Goal: Task Accomplishment & Management: Manage account settings

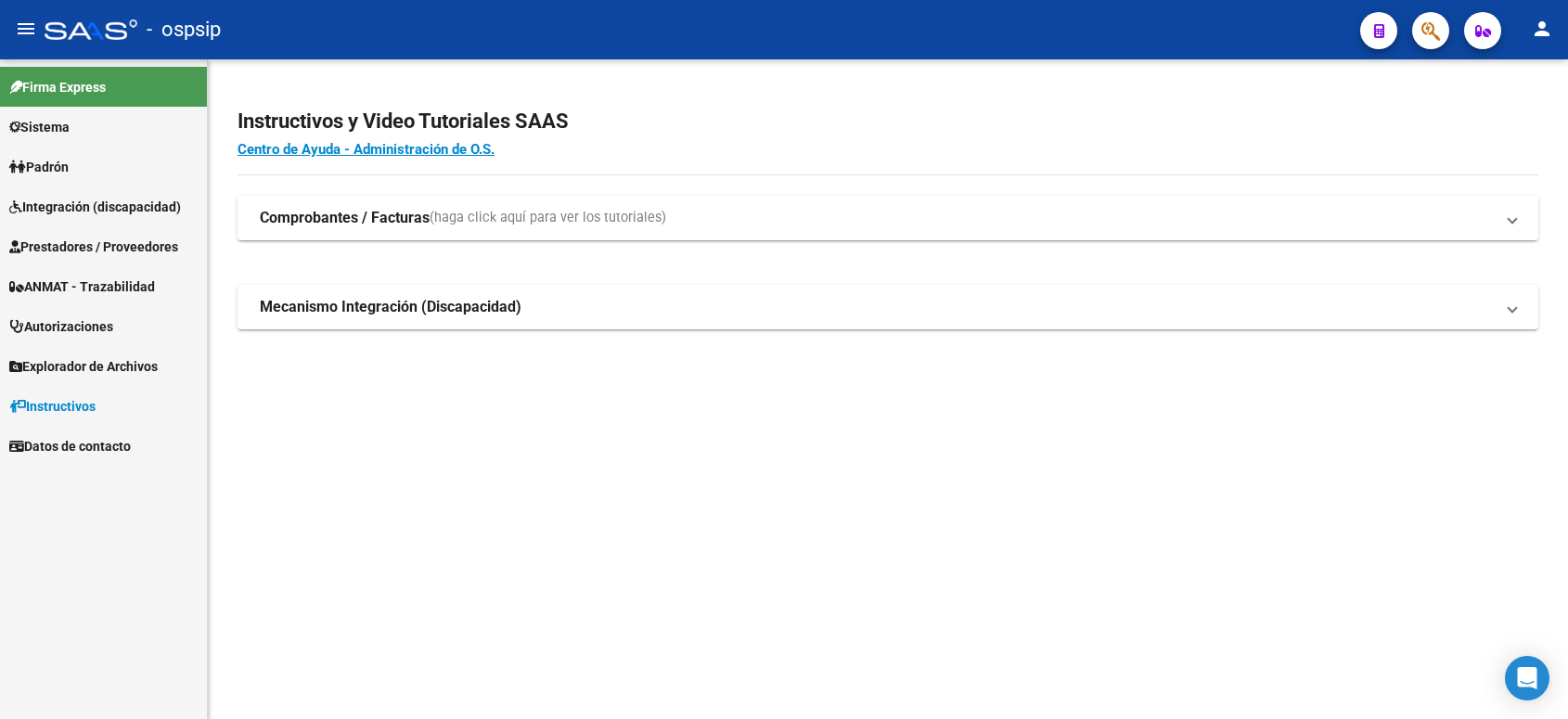
click at [285, 219] on strong "Comprobantes / Facturas" at bounding box center [344, 218] width 169 height 20
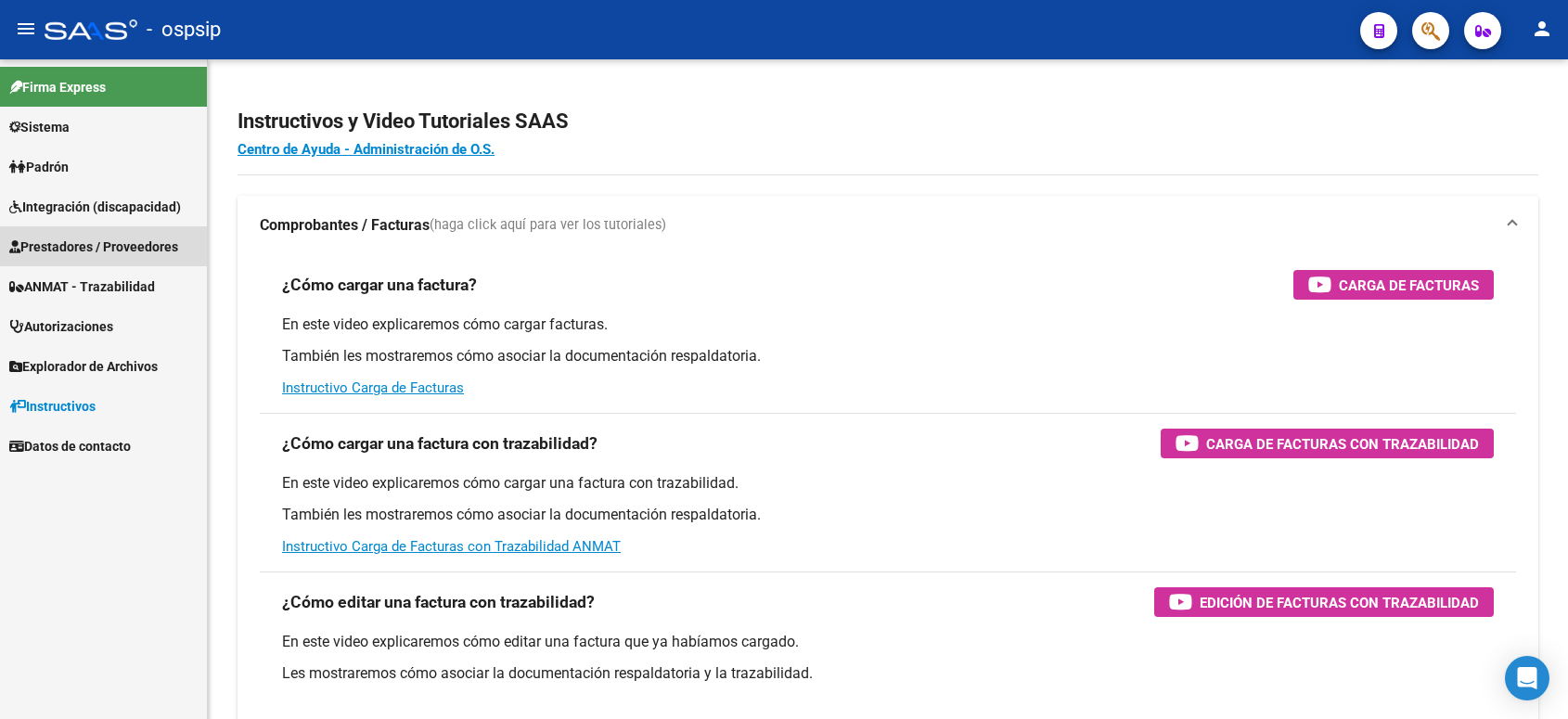
click at [58, 229] on link "Prestadores / Proveedores" at bounding box center [103, 246] width 207 height 40
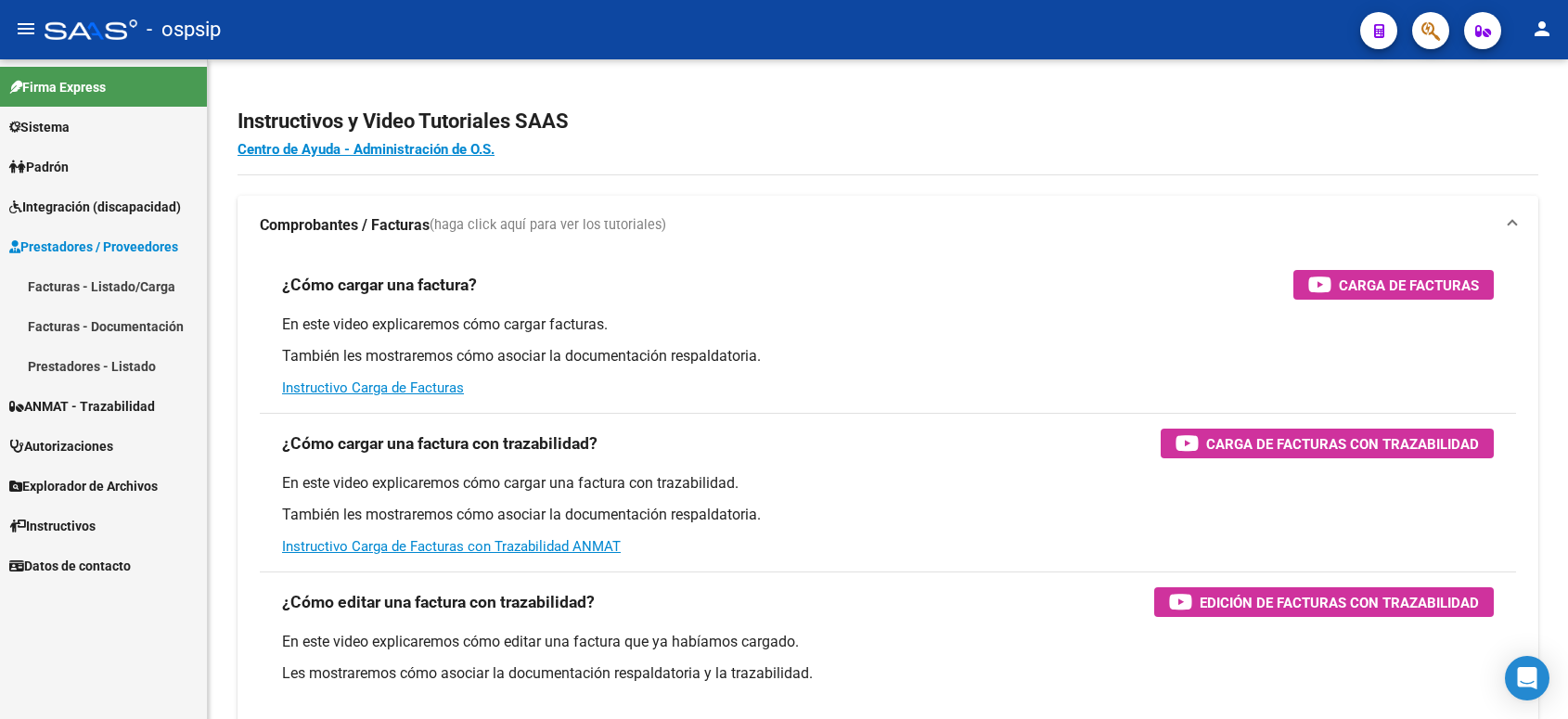
click at [96, 281] on link "Facturas - Listado/Carga" at bounding box center [103, 286] width 207 height 40
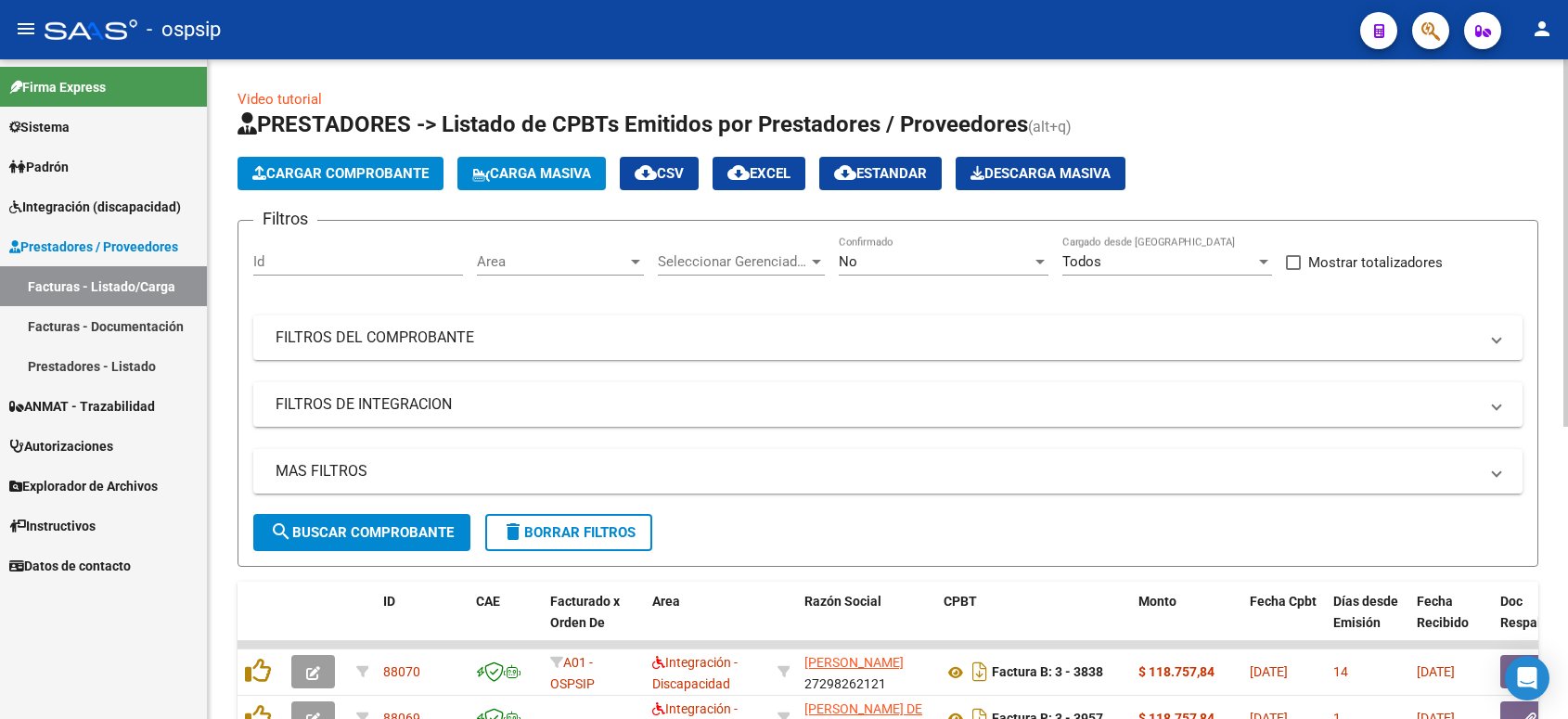
click at [342, 261] on input "Id" at bounding box center [357, 261] width 209 height 17
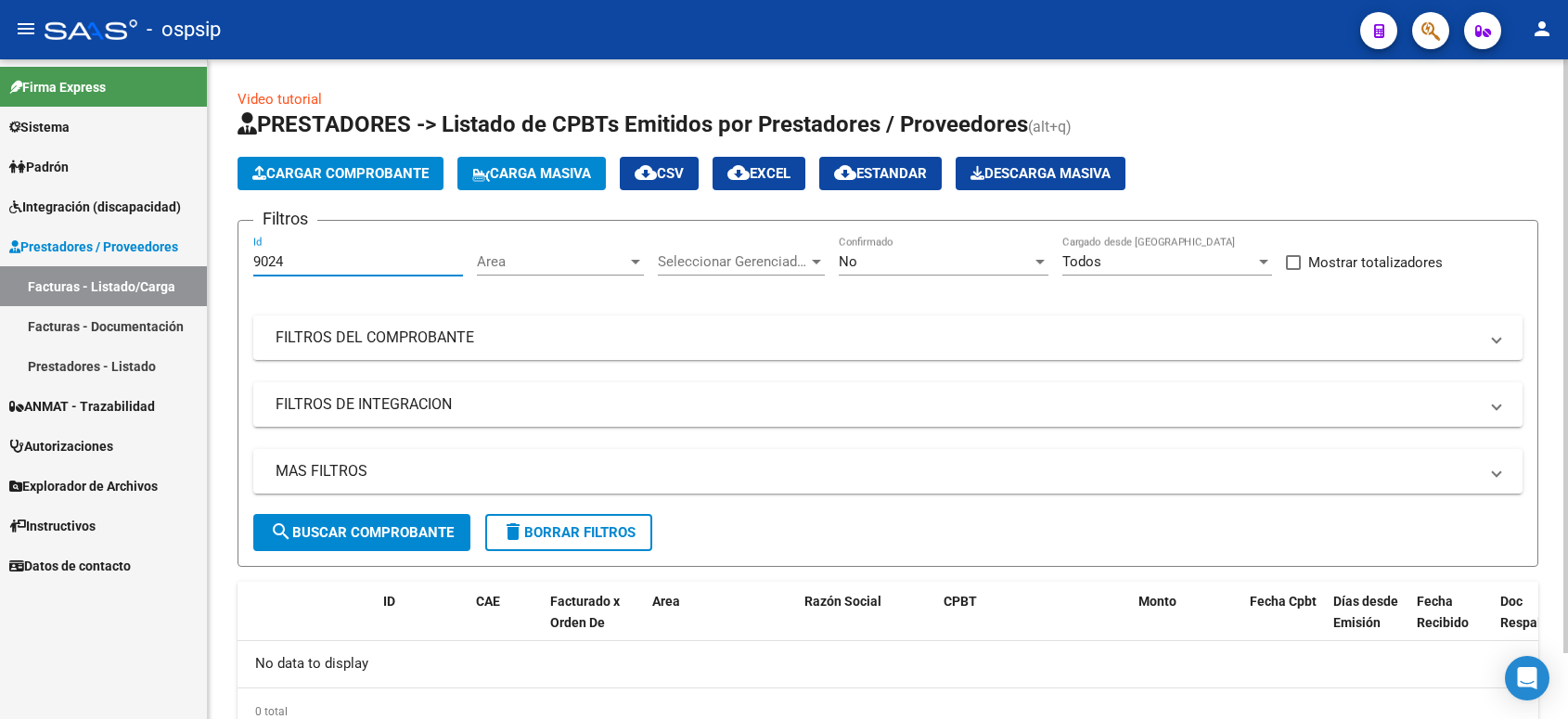
type input "9024"
click at [961, 266] on div "No" at bounding box center [934, 261] width 193 height 17
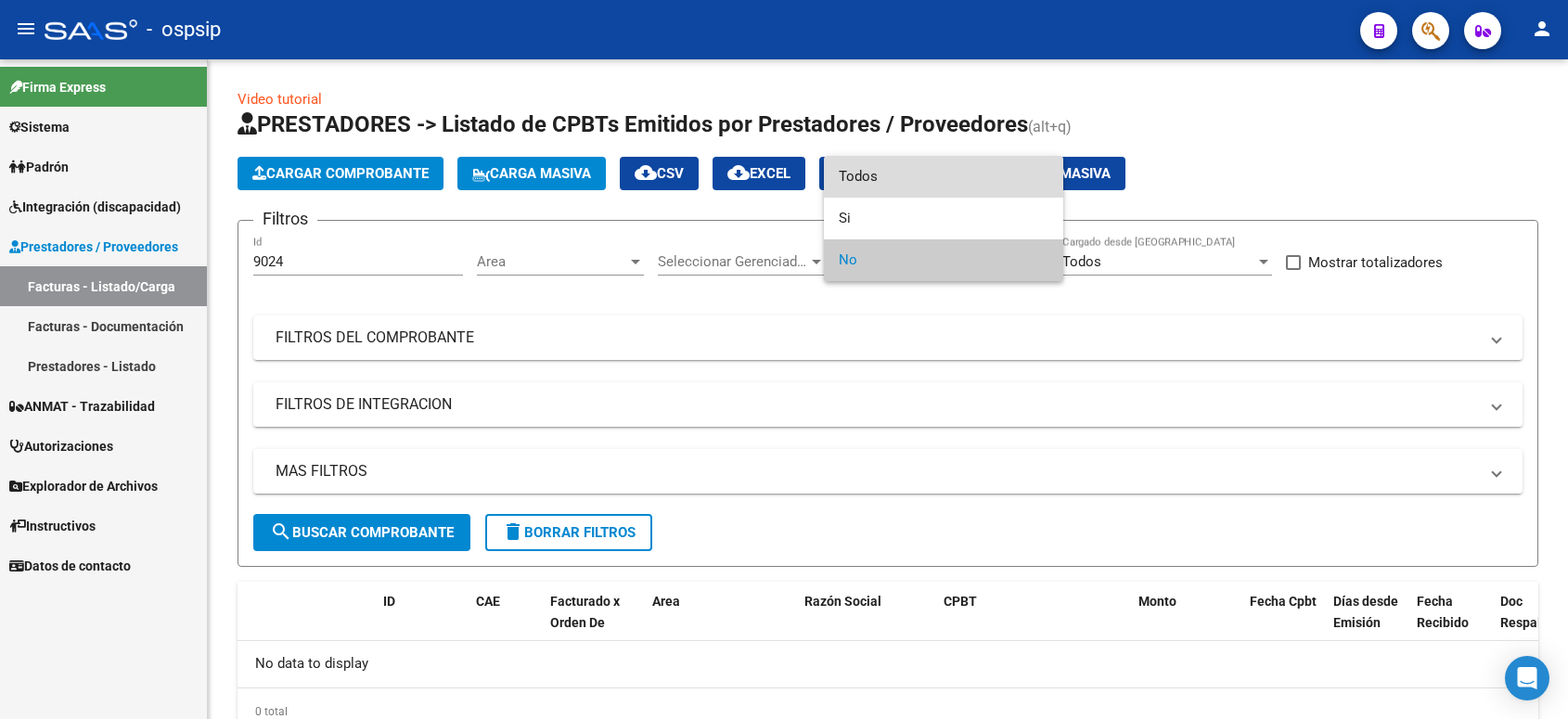
click at [931, 178] on span "Todos" at bounding box center [943, 176] width 209 height 42
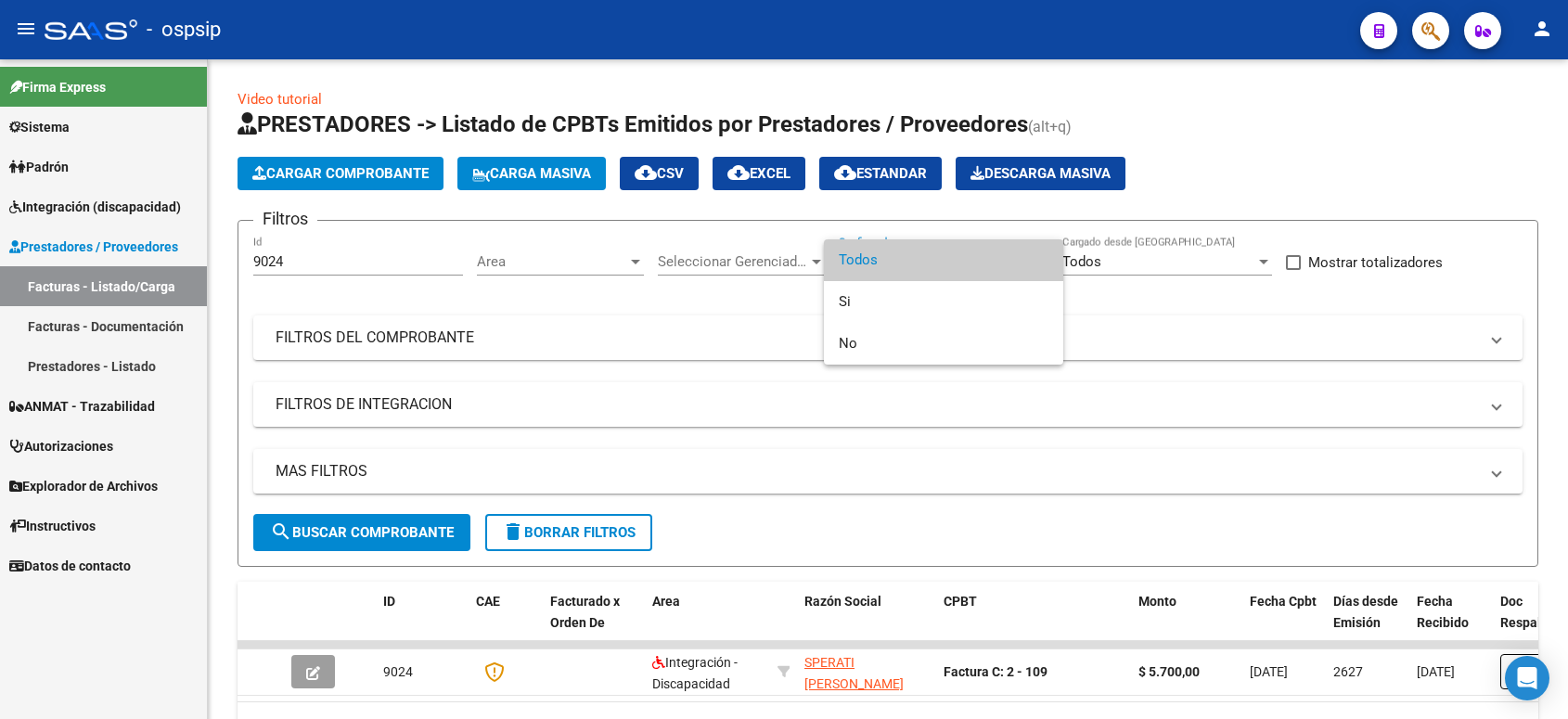
click at [340, 256] on div at bounding box center [784, 359] width 1568 height 719
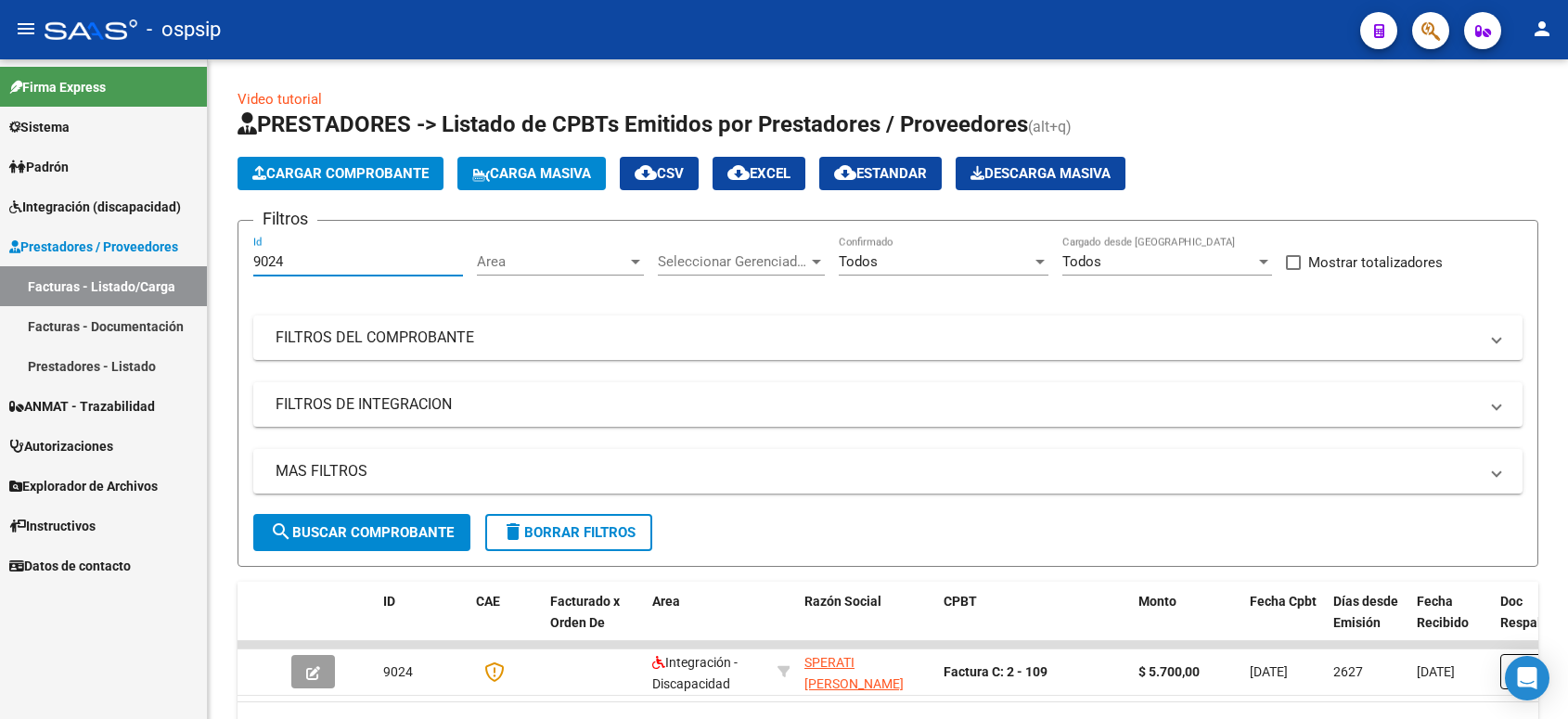
drag, startPoint x: 313, startPoint y: 260, endPoint x: 141, endPoint y: 247, distance: 172.5
click at [141, 247] on mat-sidenav-container "Firma Express Sistema Usuarios Todos los Usuarios Padrón Afiliados Empadronados…" at bounding box center [784, 389] width 1568 height 659
click at [316, 335] on mat-panel-title "FILTROS DEL COMPROBANTE" at bounding box center [877, 338] width 1202 height 20
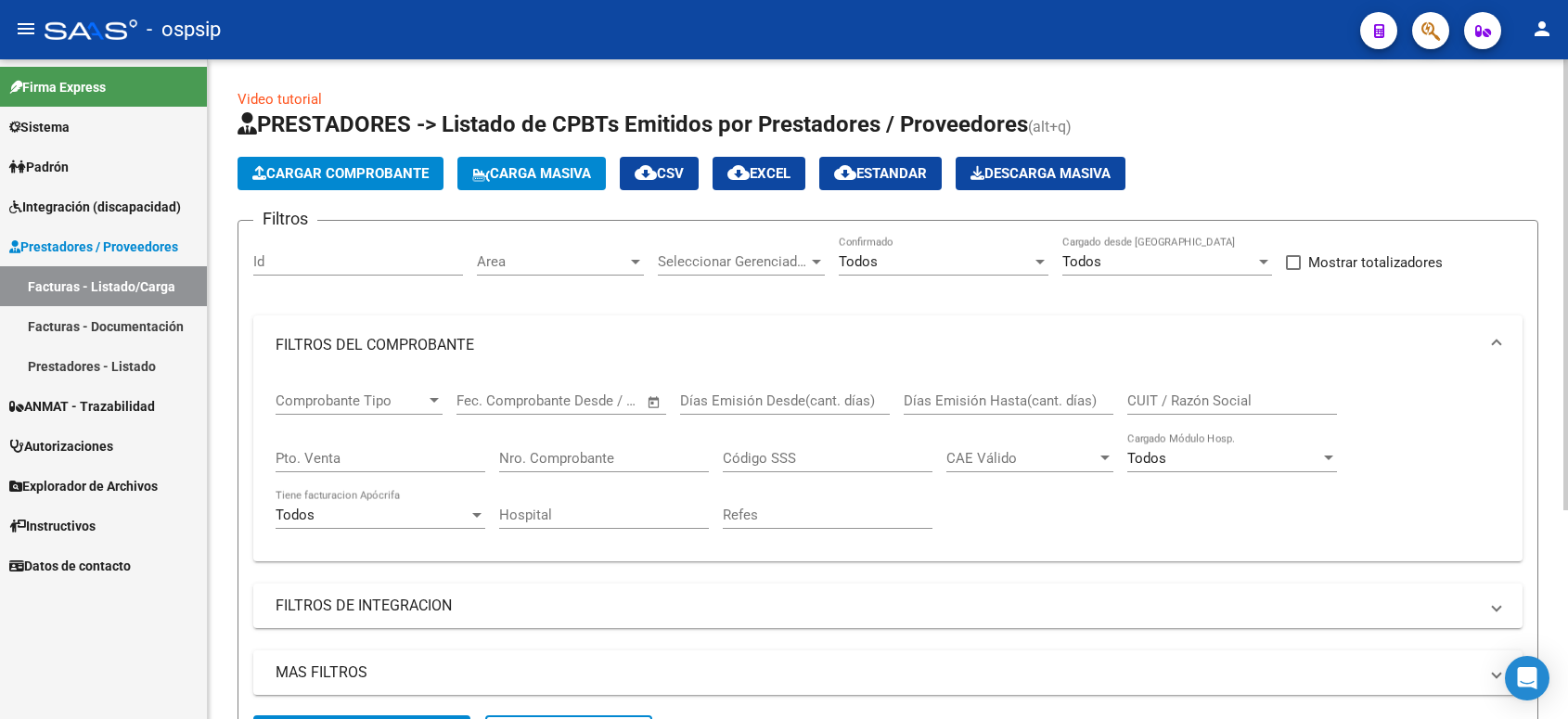
click at [521, 442] on div "Nro. Comprobante" at bounding box center [603, 452] width 209 height 40
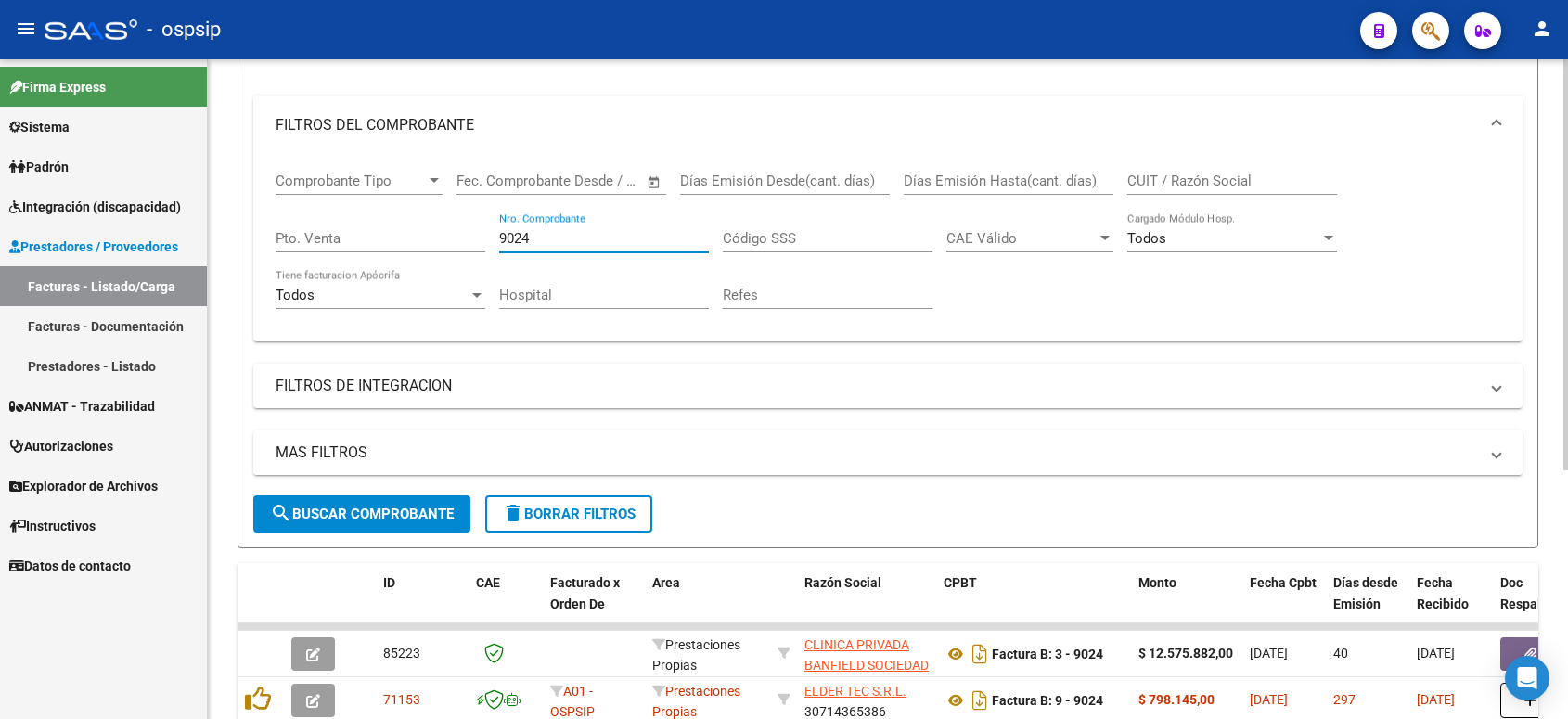
scroll to position [232, 0]
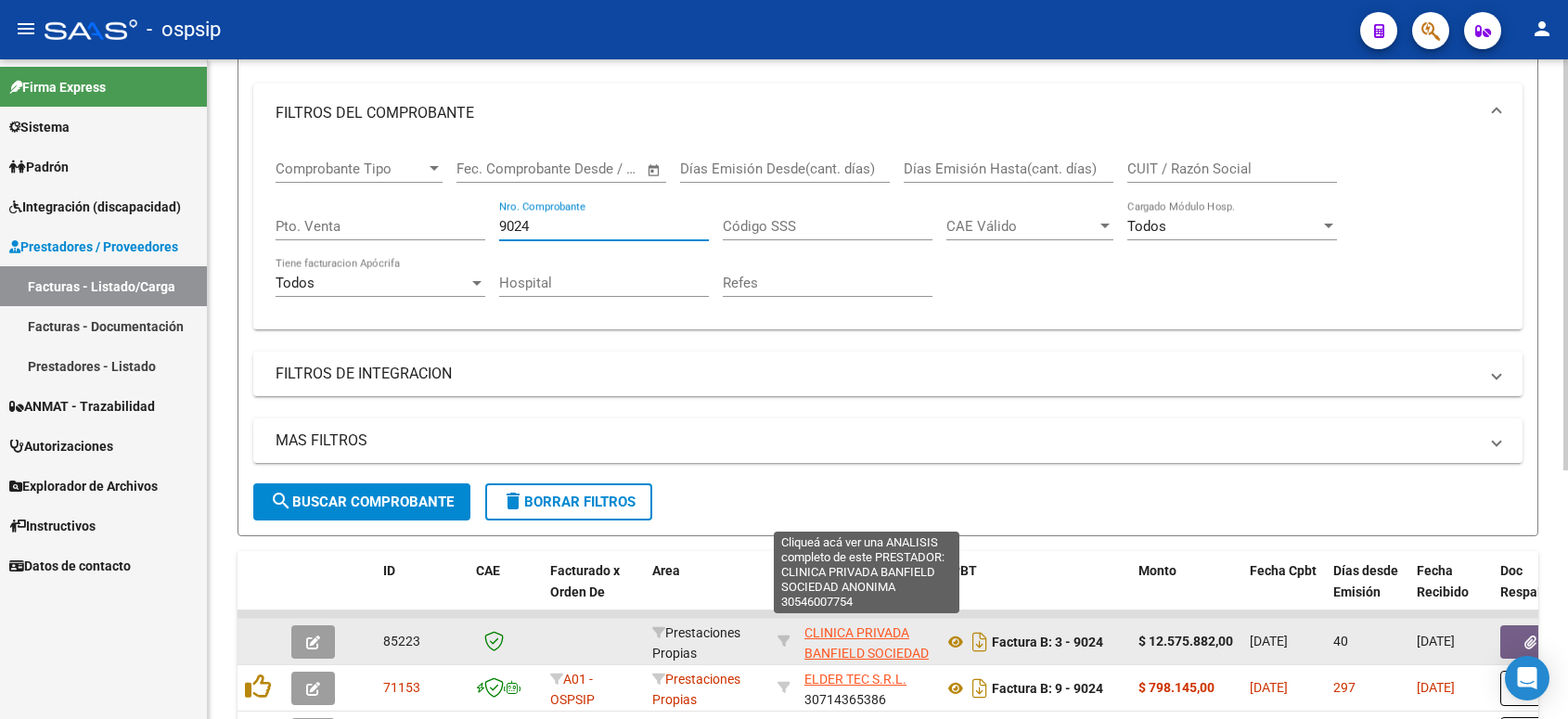
type input "9024"
click at [859, 635] on span "CLINICA PRIVADA BANFIELD SOCIEDAD ANONIMA" at bounding box center [866, 654] width 125 height 58
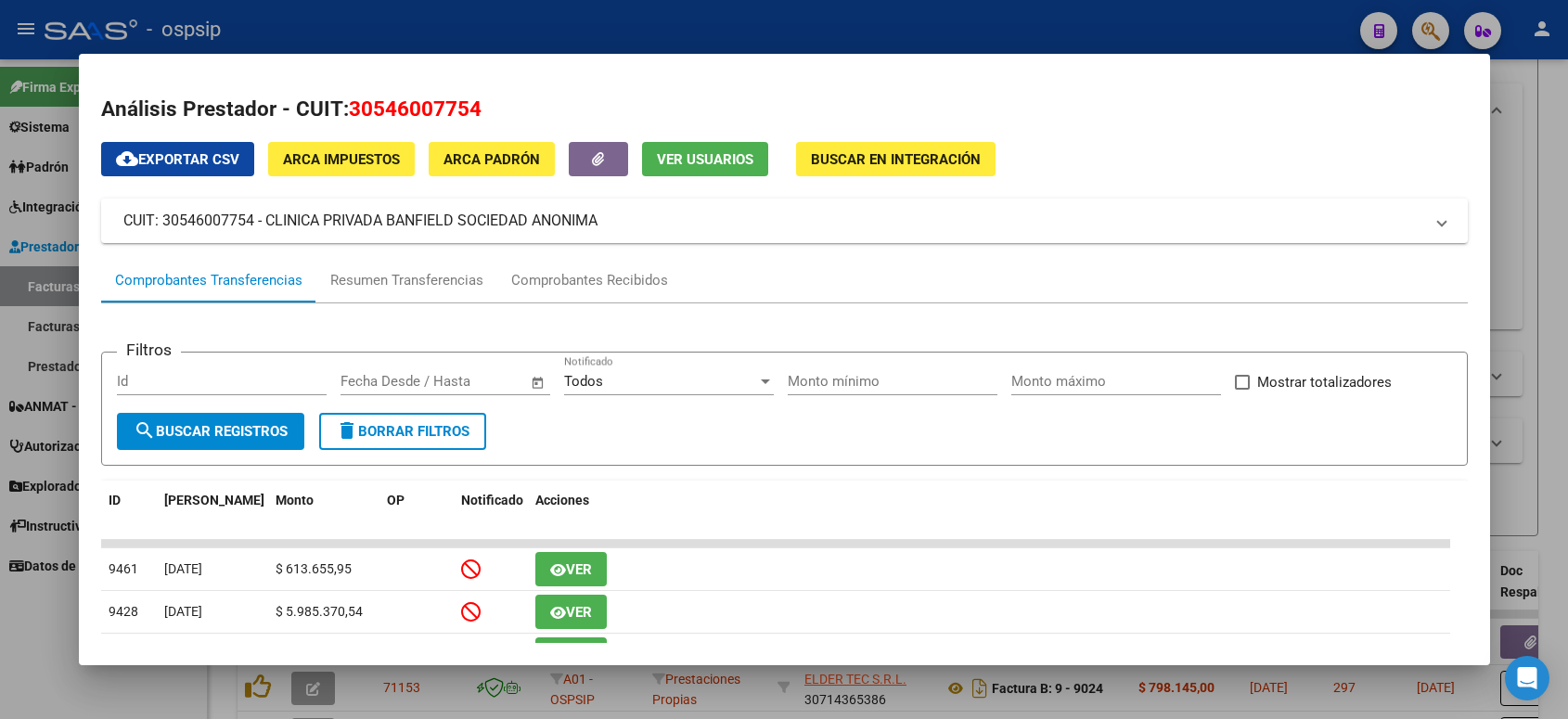
click at [355, 103] on span "30546007754" at bounding box center [415, 109] width 133 height 24
click at [355, 103] on span "30546007754" at bounding box center [415, 109] width 133 height 24
click at [425, 99] on h2 "Análisis Prestador - CUIT: 30546007754" at bounding box center [784, 110] width 1367 height 32
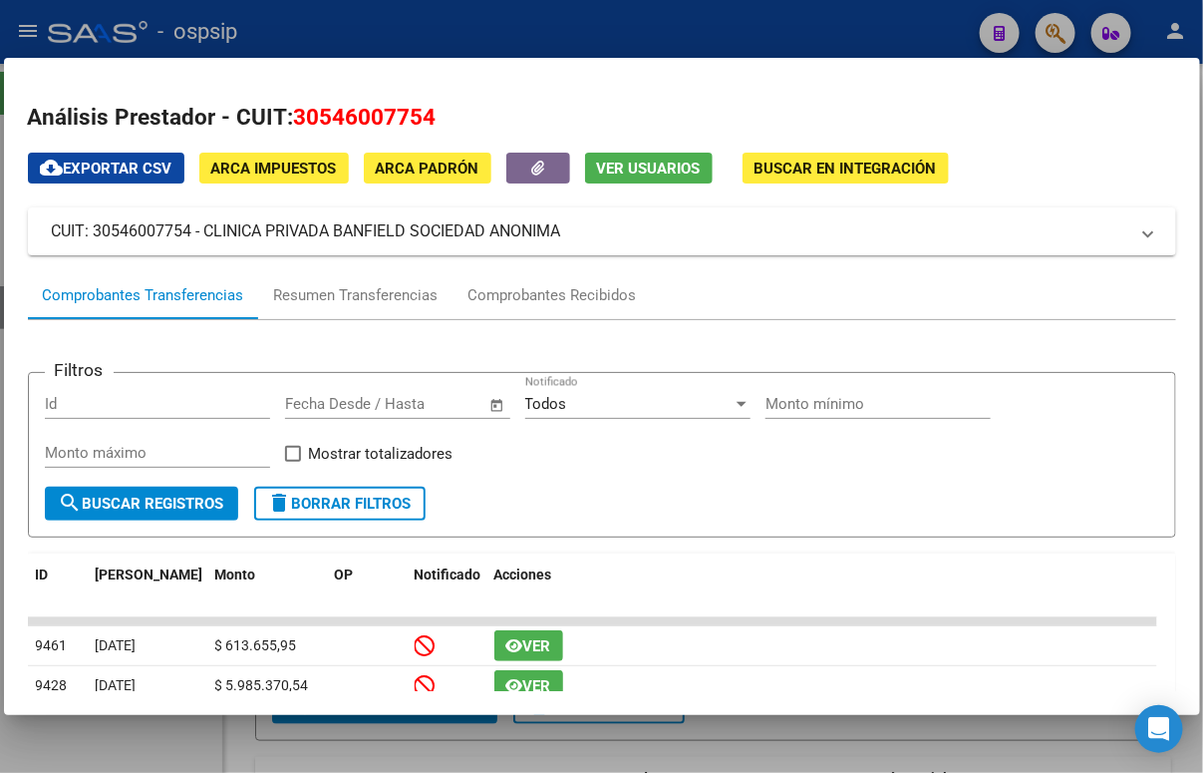
drag, startPoint x: 457, startPoint y: 106, endPoint x: 389, endPoint y: 113, distance: 68.1
click at [389, 113] on span "30546007754" at bounding box center [365, 117] width 143 height 26
click at [389, 112] on span "30546007754" at bounding box center [365, 117] width 143 height 26
copy span "30546007754"
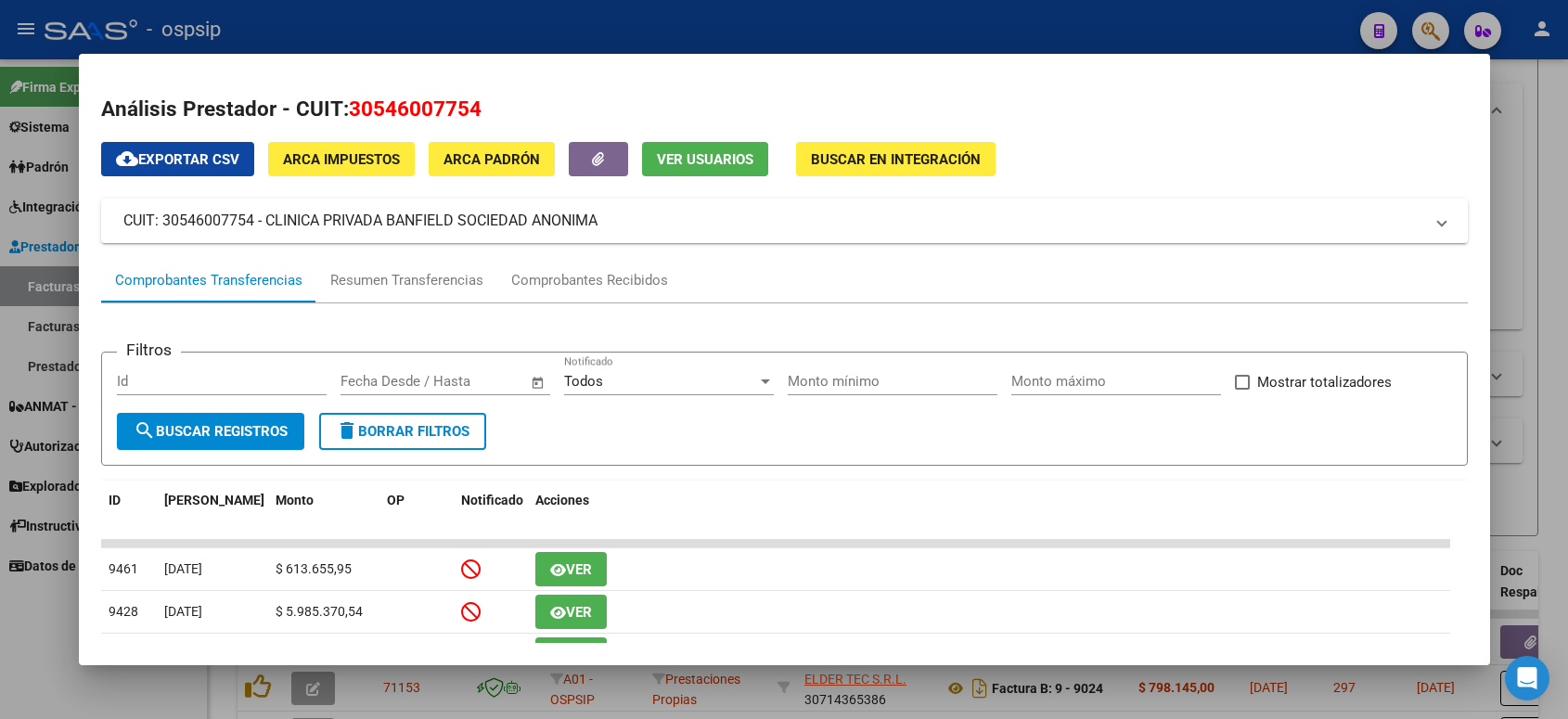
click at [1132, 23] on div at bounding box center [784, 359] width 1568 height 719
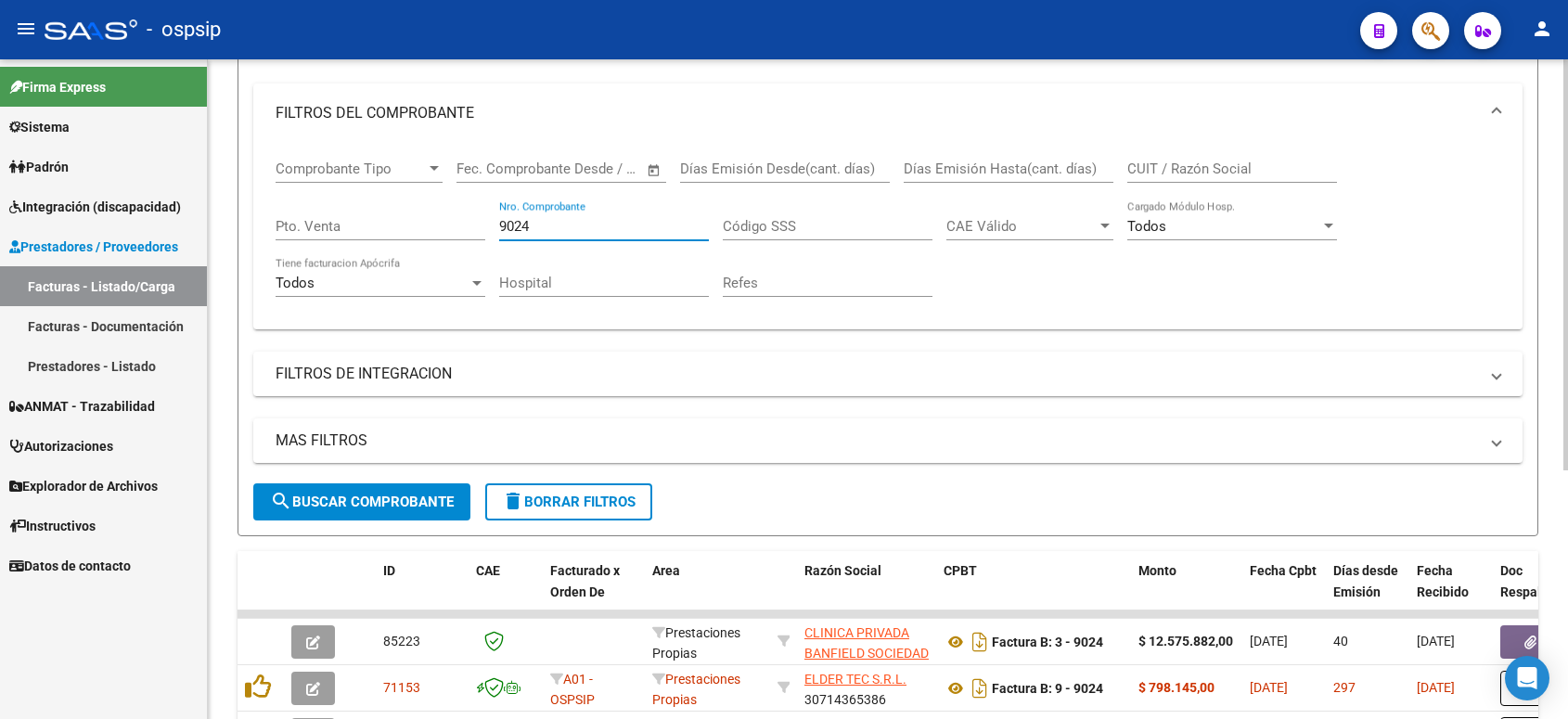
drag, startPoint x: 544, startPoint y: 216, endPoint x: 390, endPoint y: 218, distance: 154.0
click at [390, 218] on div "Comprobante Tipo Comprobante Tipo Start date – End date Fec. Comprobante Desde …" at bounding box center [888, 229] width 1225 height 171
click at [1180, 167] on input "CUIT / Razón Social" at bounding box center [1231, 168] width 209 height 17
paste input "30546007754"
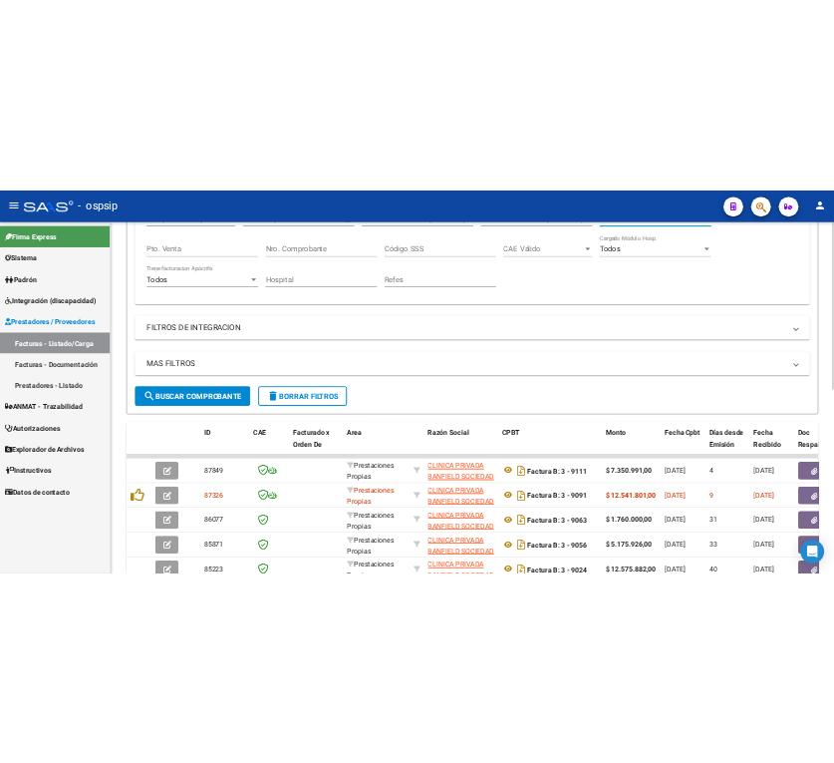
scroll to position [498, 0]
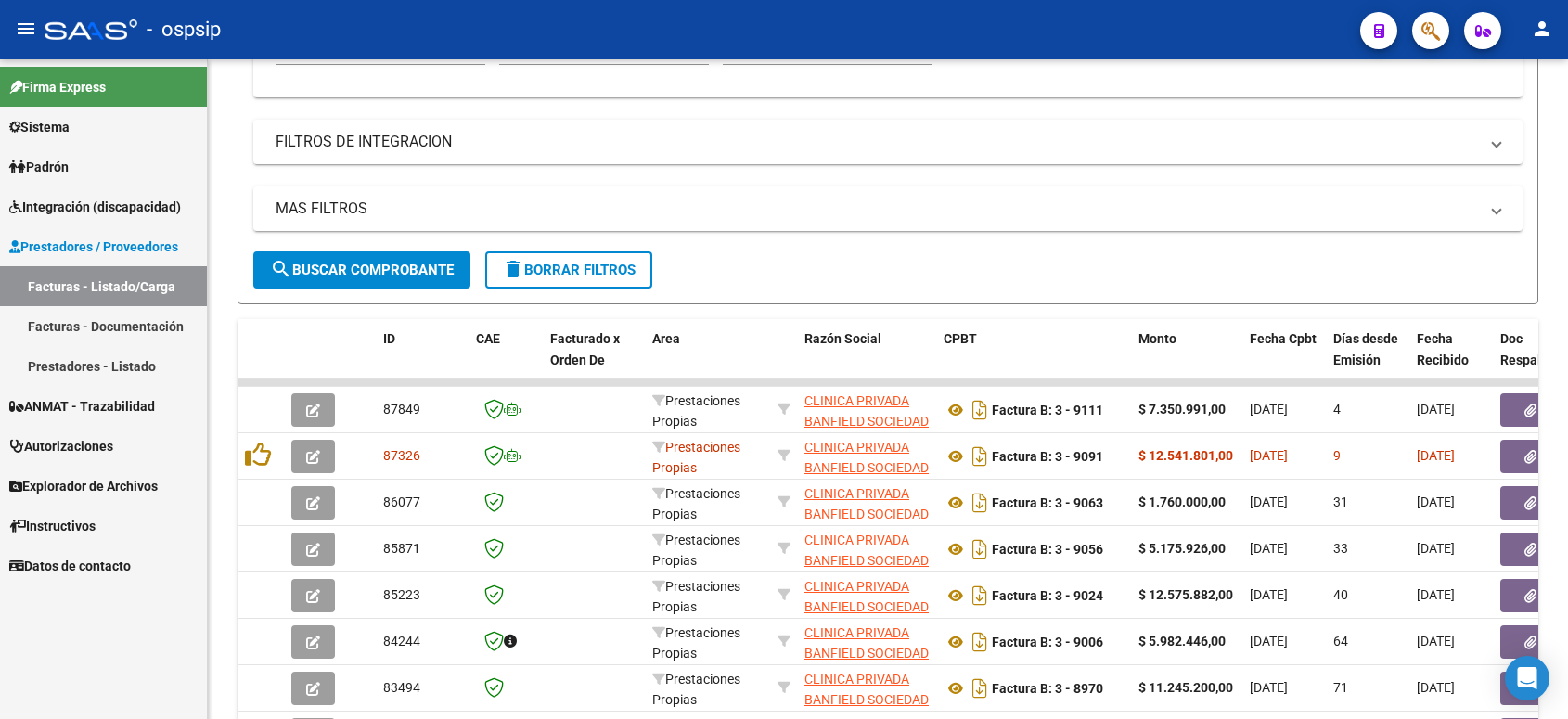
type input "30546007754"
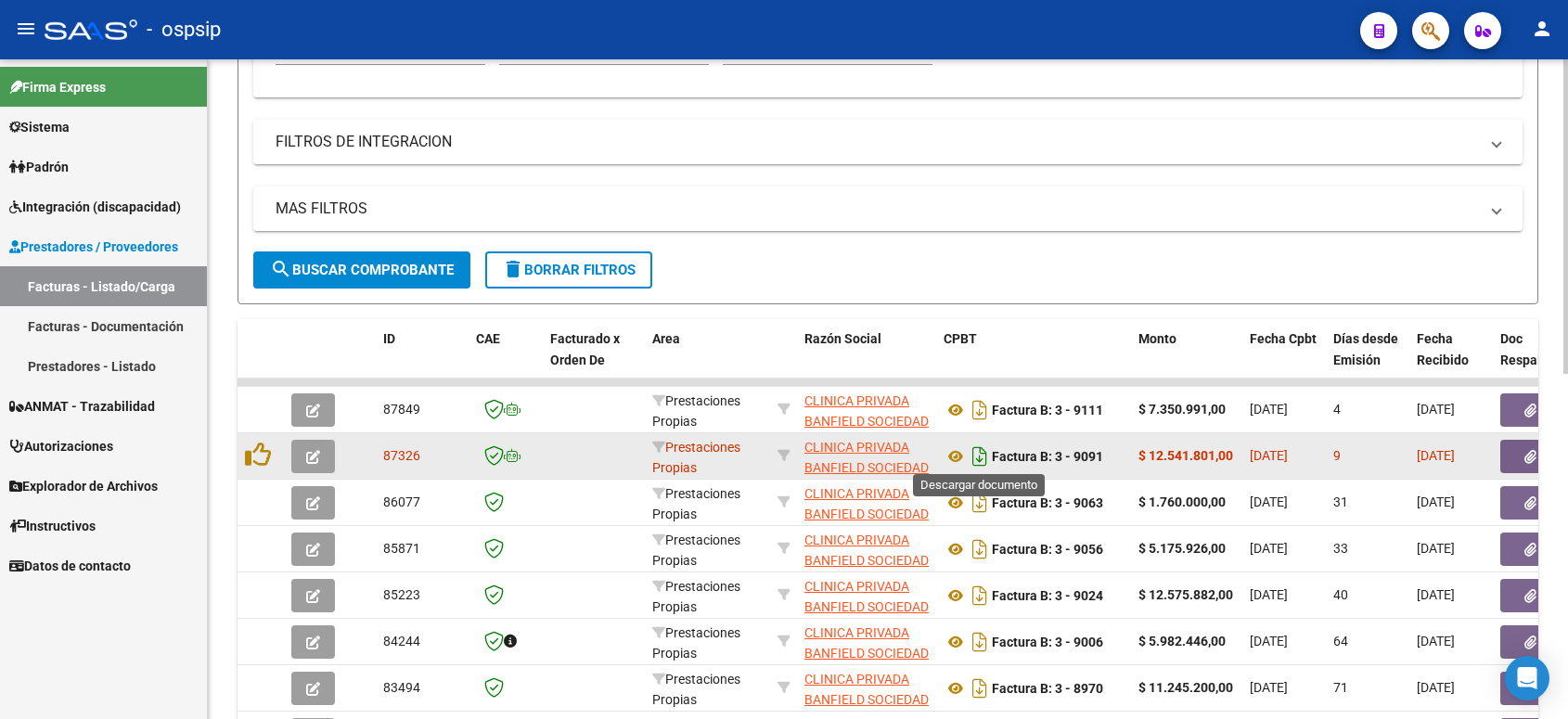
click at [981, 455] on icon "Descargar documento" at bounding box center [980, 457] width 24 height 30
click at [954, 455] on icon at bounding box center [956, 456] width 24 height 22
click at [1517, 457] on button "button" at bounding box center [1530, 457] width 60 height 33
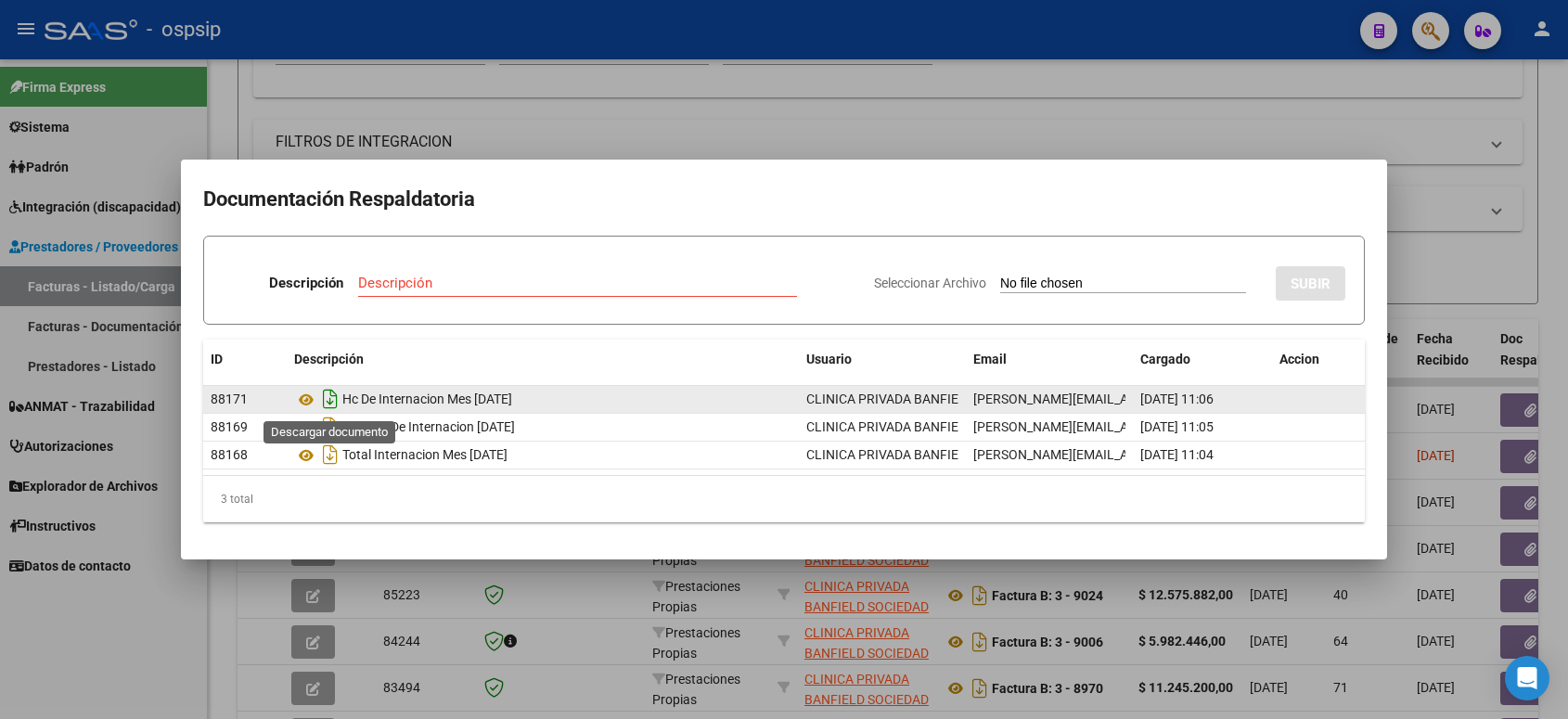
click at [325, 397] on icon "Descargar documento" at bounding box center [330, 399] width 24 height 30
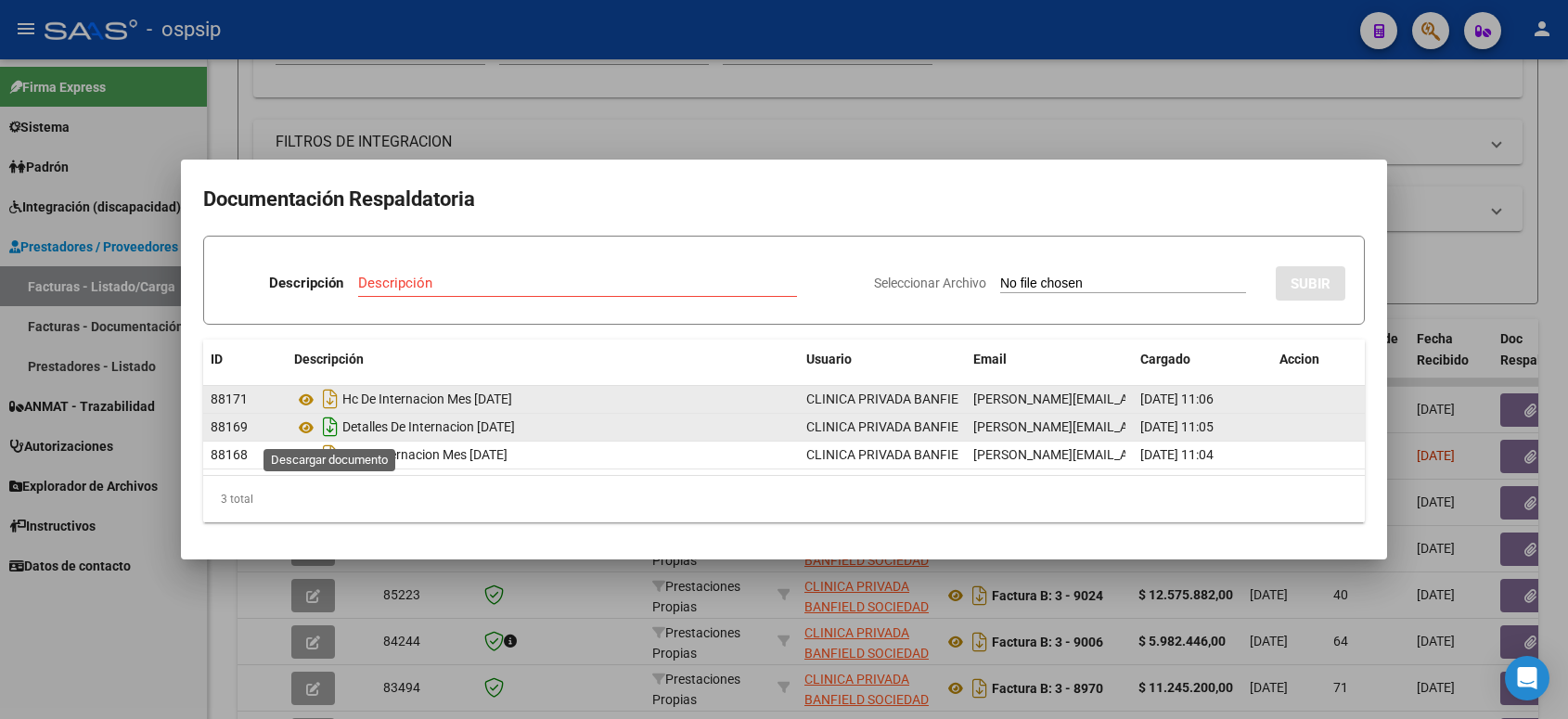
click at [328, 428] on icon "Descargar documento" at bounding box center [330, 427] width 24 height 30
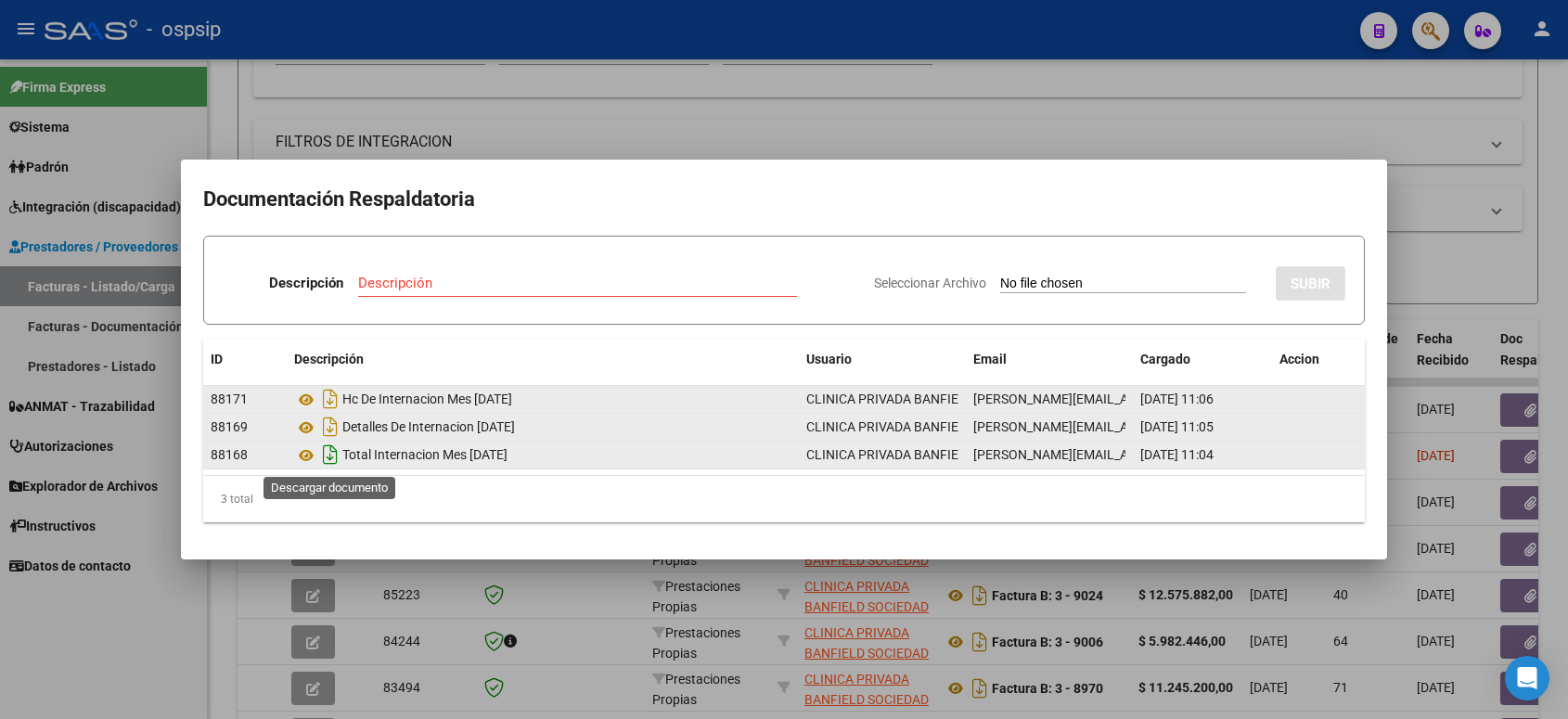
click at [328, 457] on icon "Descargar documento" at bounding box center [330, 455] width 24 height 30
click at [302, 452] on icon at bounding box center [306, 455] width 24 height 22
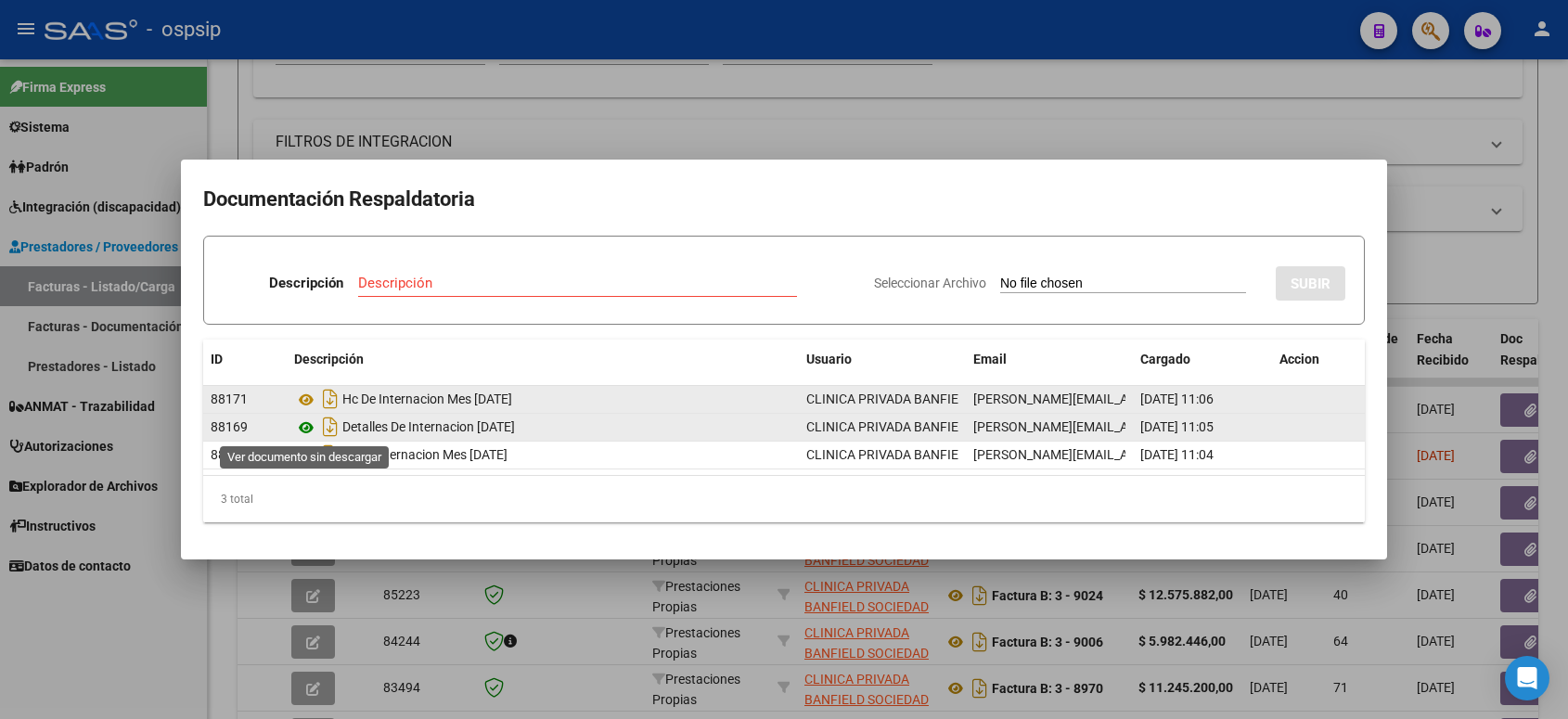
click at [306, 429] on icon at bounding box center [306, 428] width 24 height 22
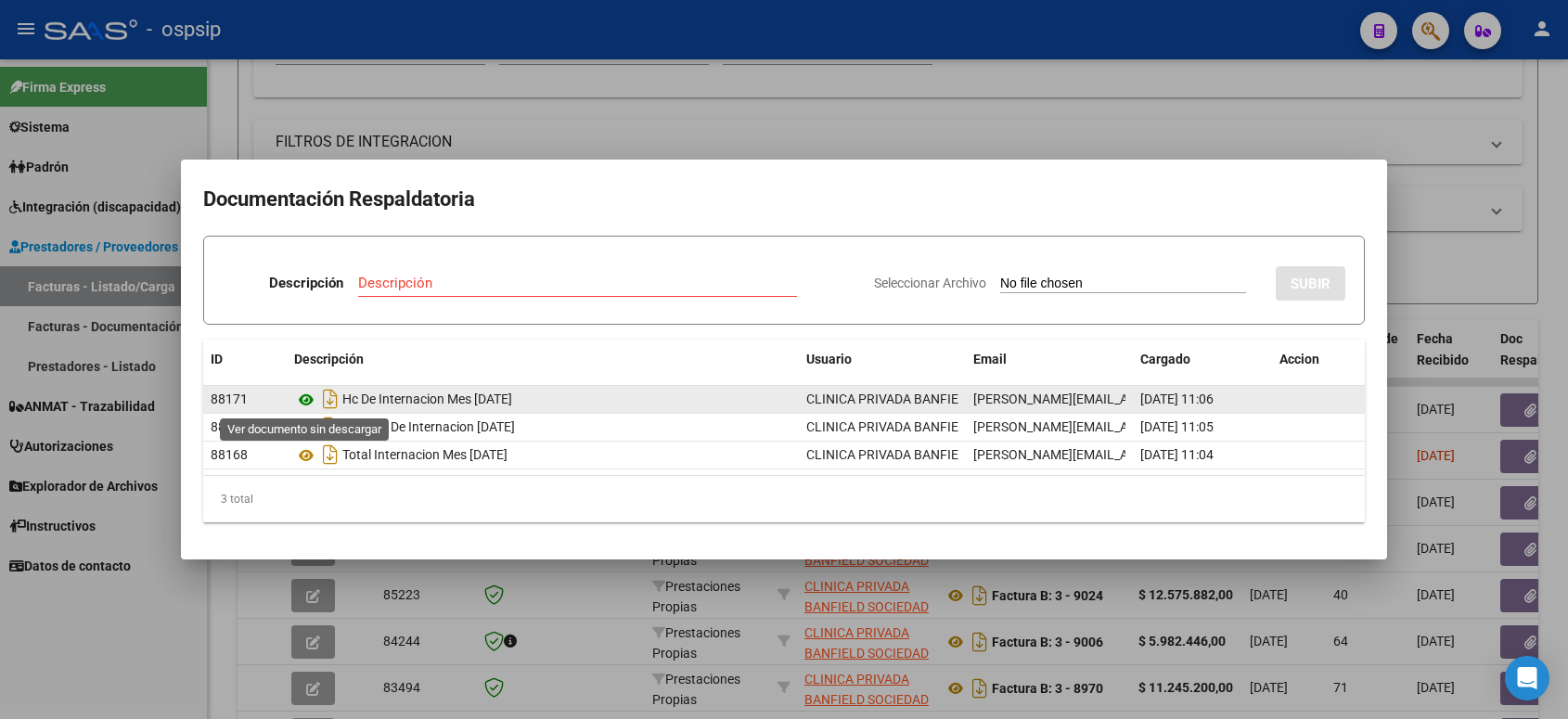
click at [300, 396] on icon at bounding box center [306, 400] width 24 height 22
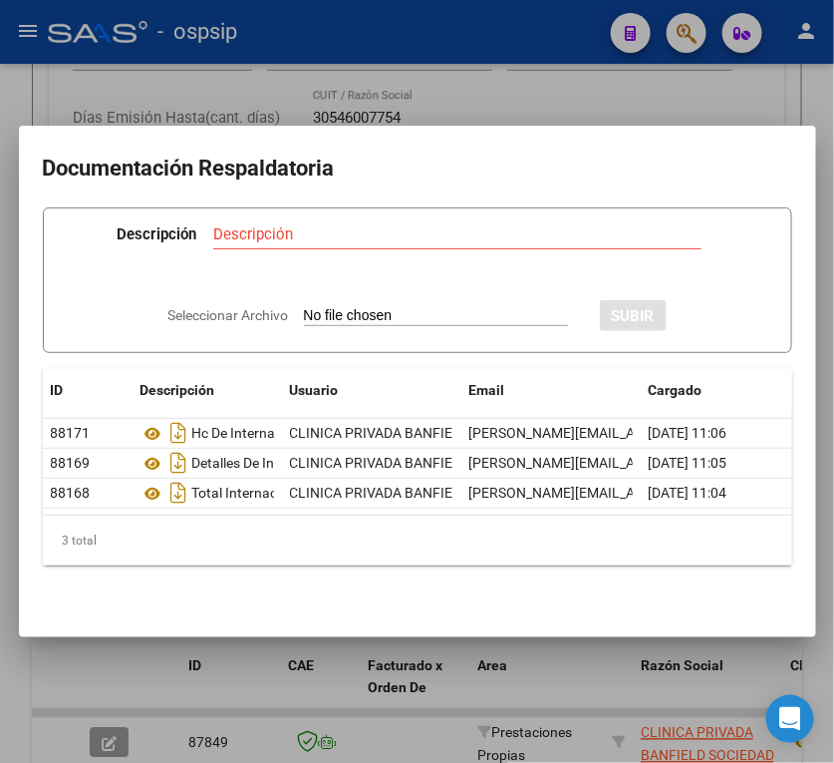
scroll to position [746, 0]
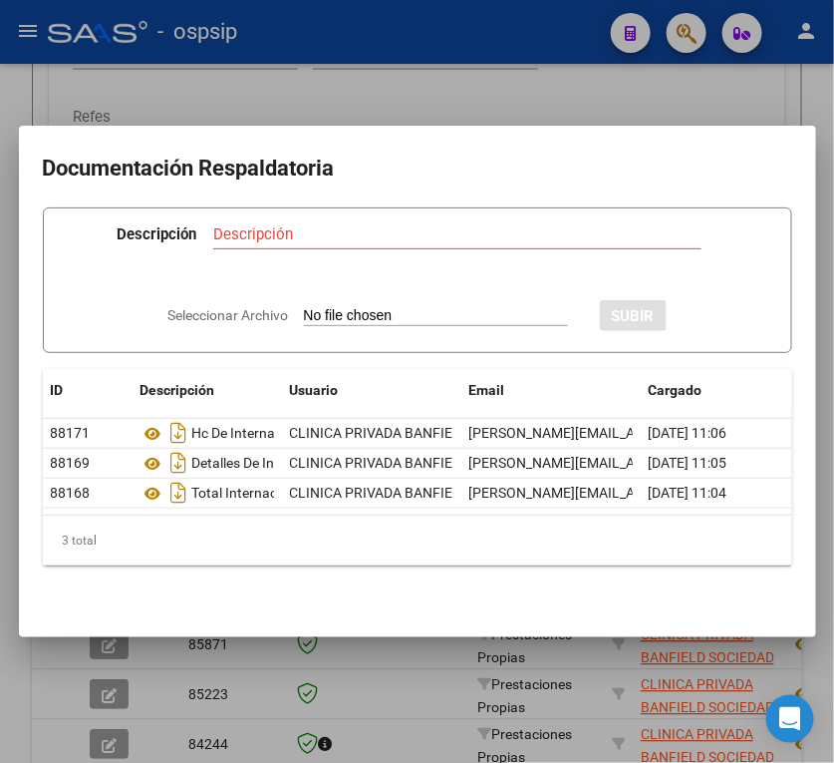
click at [330, 93] on div at bounding box center [417, 381] width 834 height 763
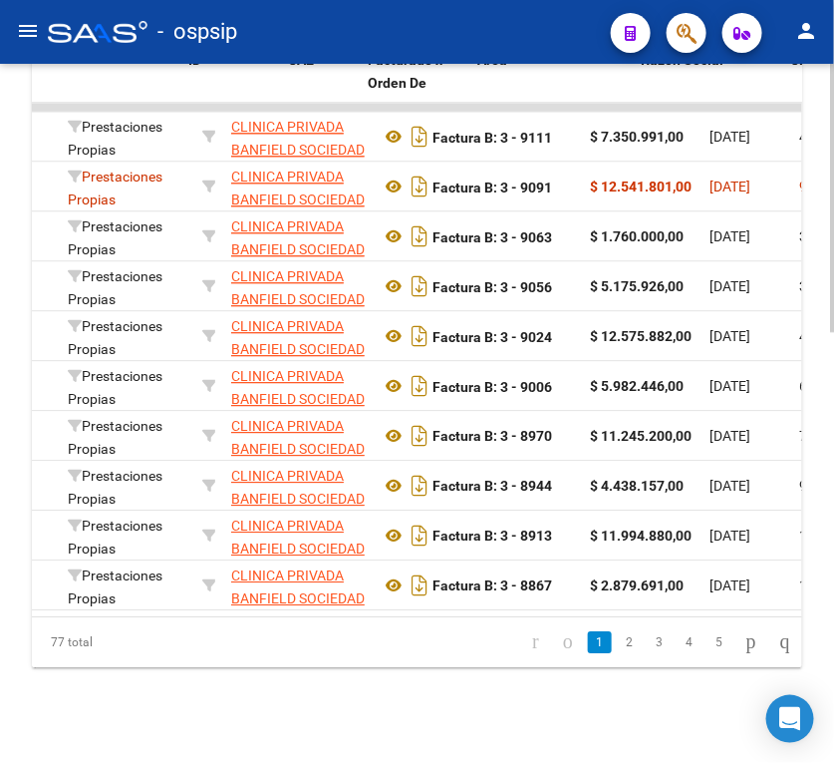
scroll to position [0, 0]
